Goal: Task Accomplishment & Management: Complete application form

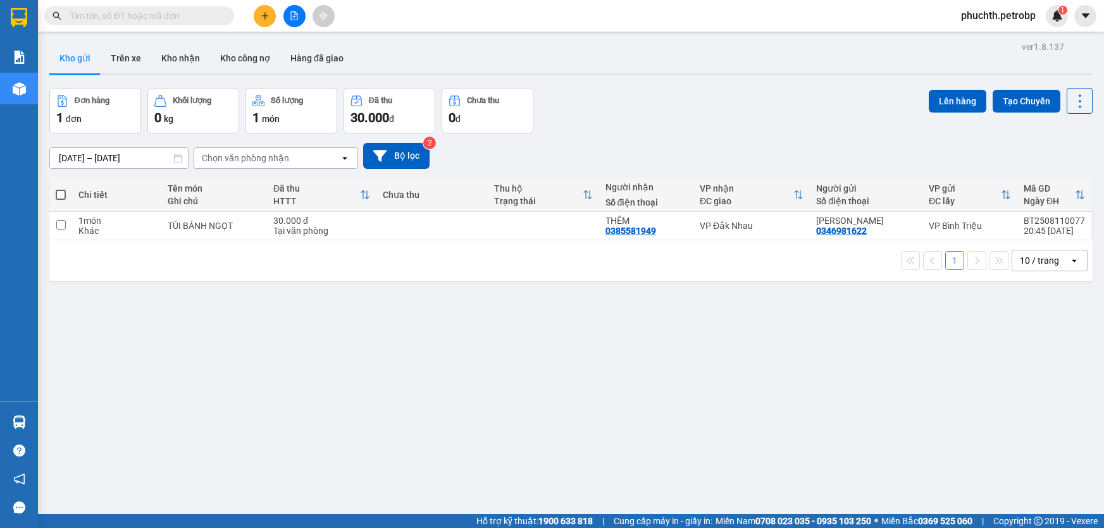
click at [258, 15] on button at bounding box center [265, 16] width 22 height 22
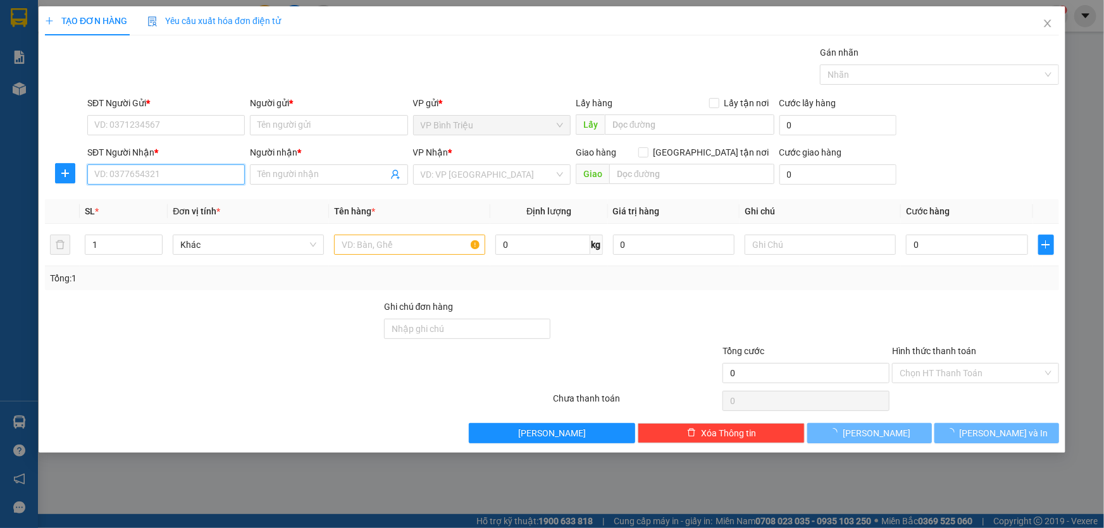
click at [135, 181] on input "SĐT Người Nhận *" at bounding box center [165, 174] width 157 height 20
click at [121, 173] on input "0027" at bounding box center [165, 174] width 157 height 20
click at [135, 202] on div "0357170027 - CHIP" at bounding box center [166, 200] width 142 height 14
type input "0357170027"
type input "CHIP"
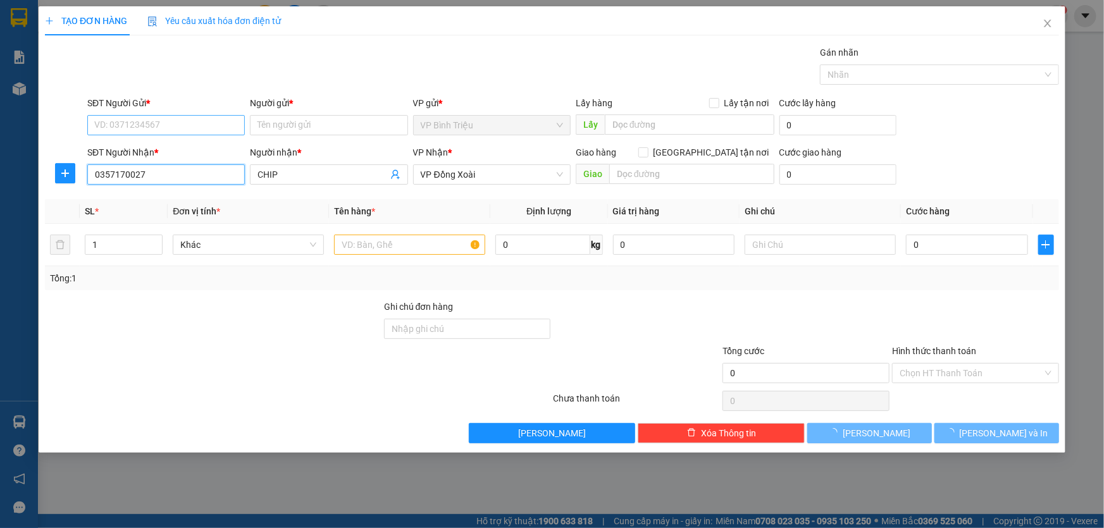
type input "0357170027"
click at [171, 115] on input "SĐT Người Gửi *" at bounding box center [165, 125] width 157 height 20
type input "80.000"
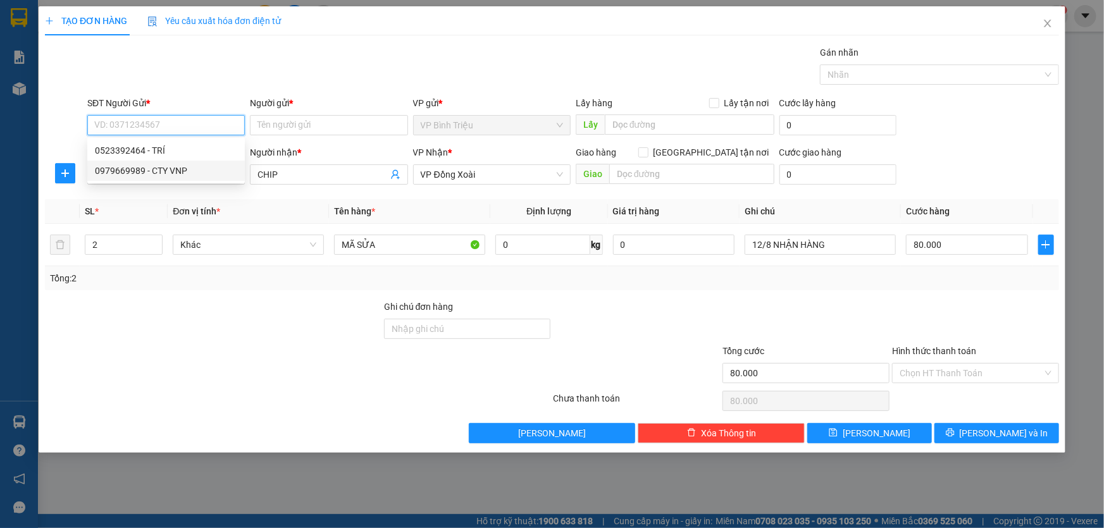
click at [163, 164] on div "0979669989 - CTY VNP" at bounding box center [166, 171] width 142 height 14
type input "0979669989"
type input "CTY VNP"
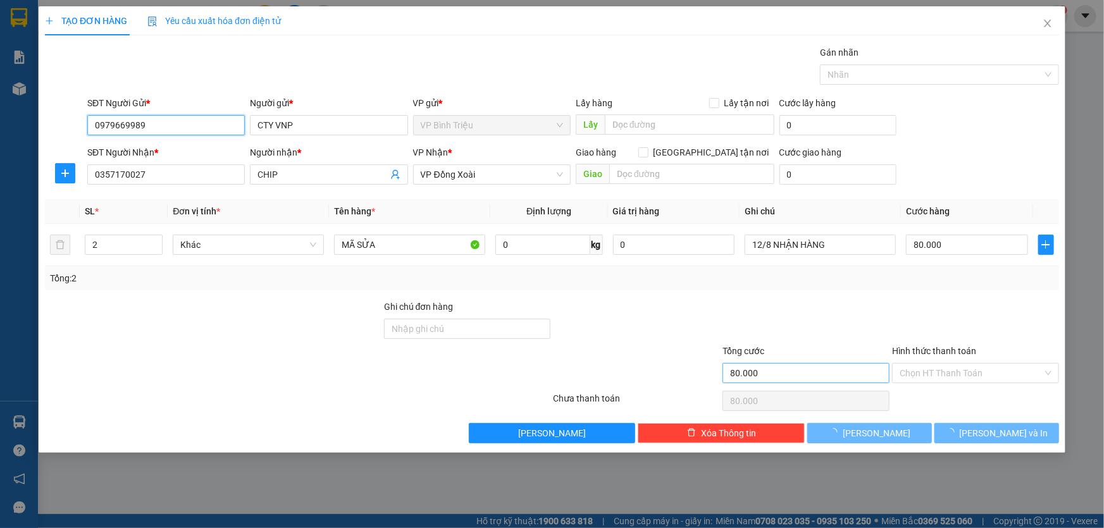
type input "40.000"
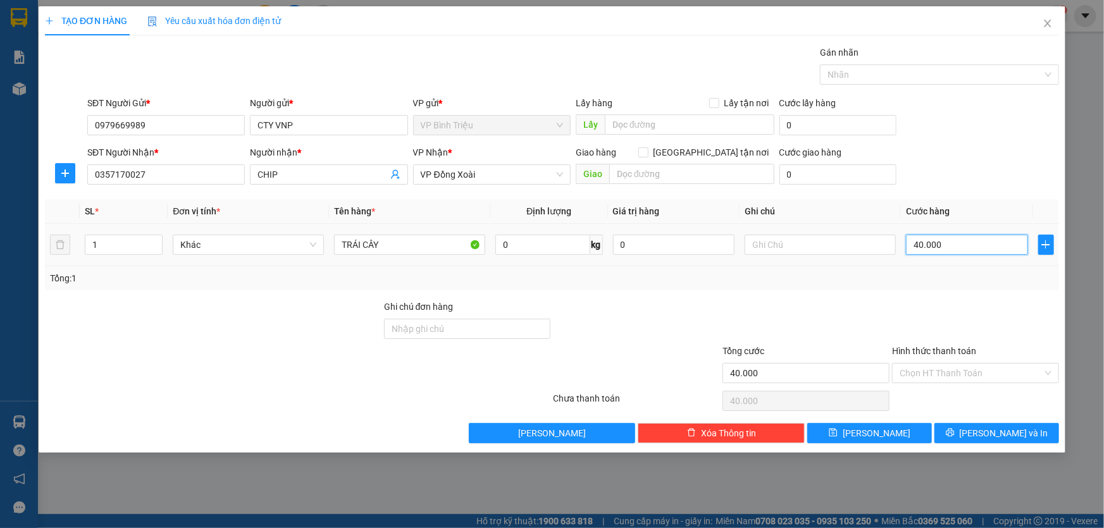
click at [970, 240] on input "40.000" at bounding box center [967, 245] width 122 height 20
click at [902, 292] on div "Transit Pickup Surcharge Ids Transit Deliver Surcharge Ids Transit Deliver Surc…" at bounding box center [552, 245] width 1014 height 398
click at [772, 249] on input "text" at bounding box center [819, 245] width 151 height 20
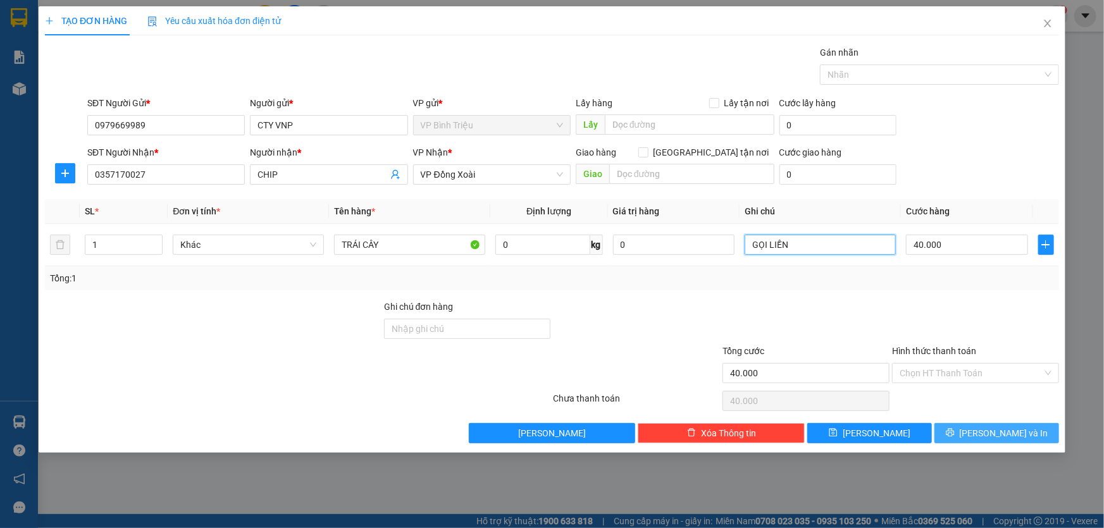
type input "GỌI LIỀN"
click at [1013, 436] on span "[PERSON_NAME] và In" at bounding box center [1004, 433] width 89 height 14
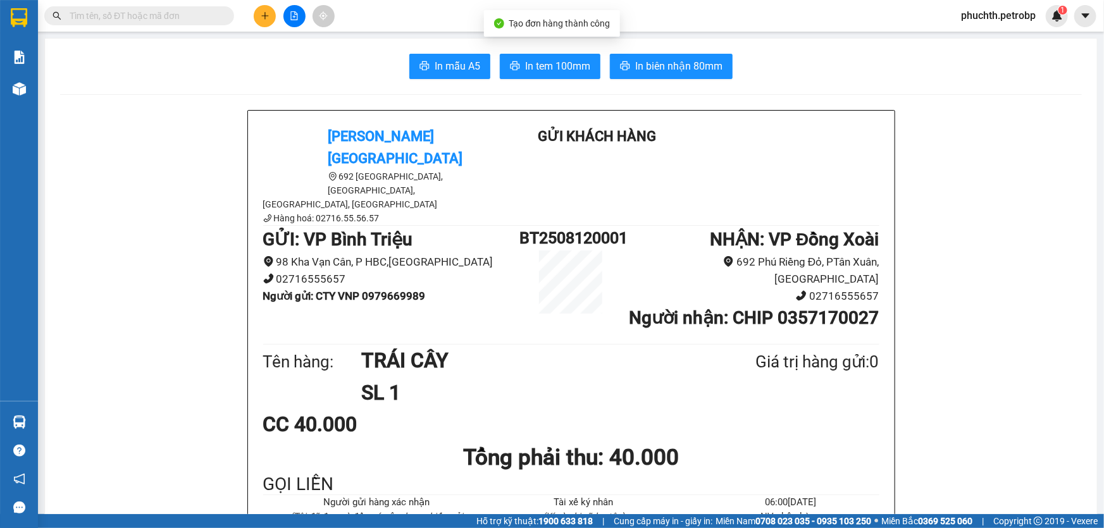
scroll to position [57, 0]
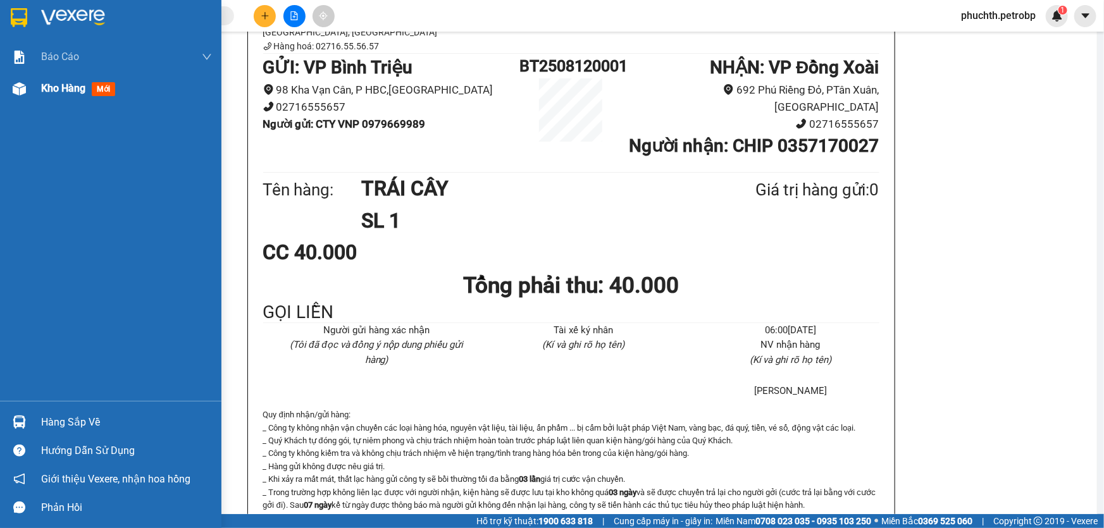
click at [8, 103] on div "Kho hàng mới" at bounding box center [110, 89] width 221 height 32
